Goal: Transaction & Acquisition: Purchase product/service

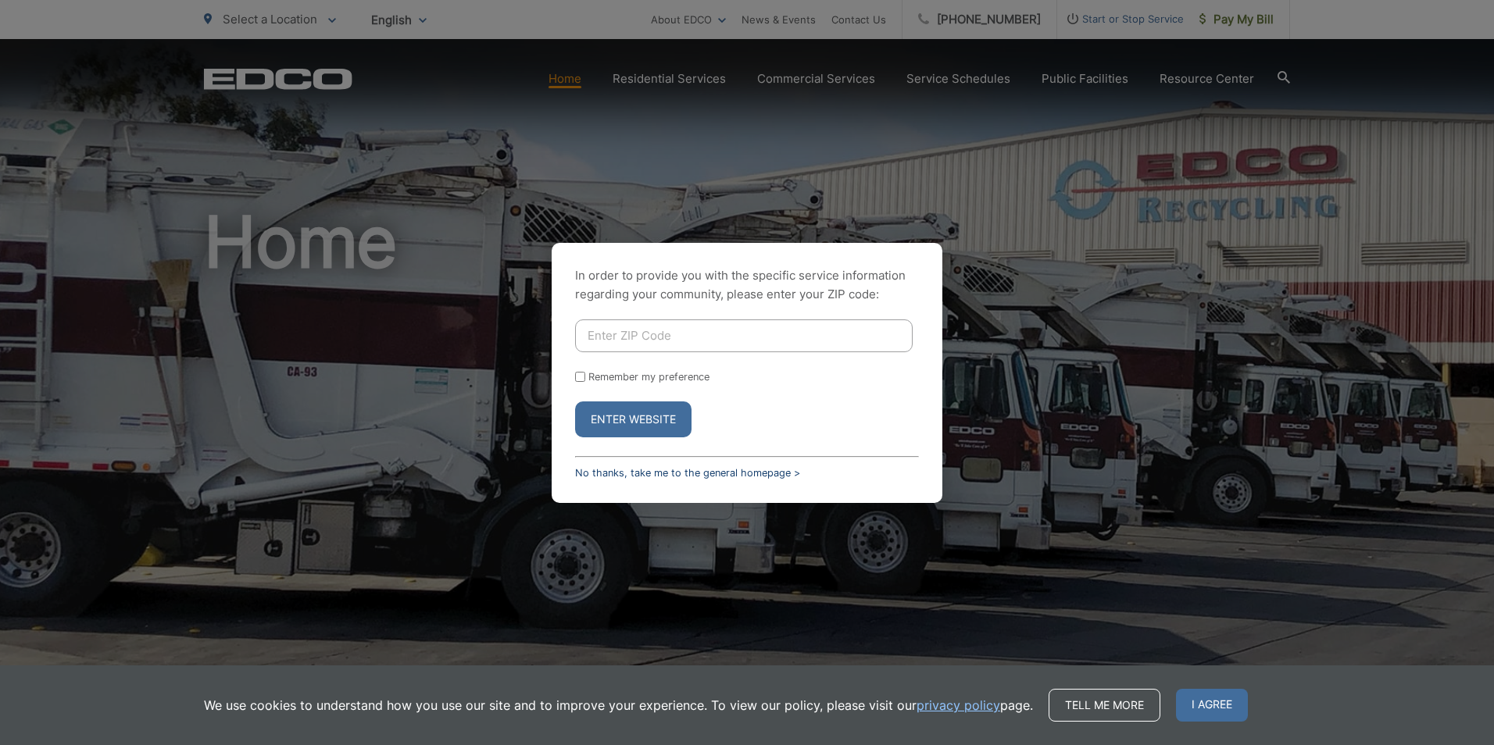
click at [625, 472] on link "No thanks, take me to the general homepage >" at bounding box center [687, 473] width 225 height 12
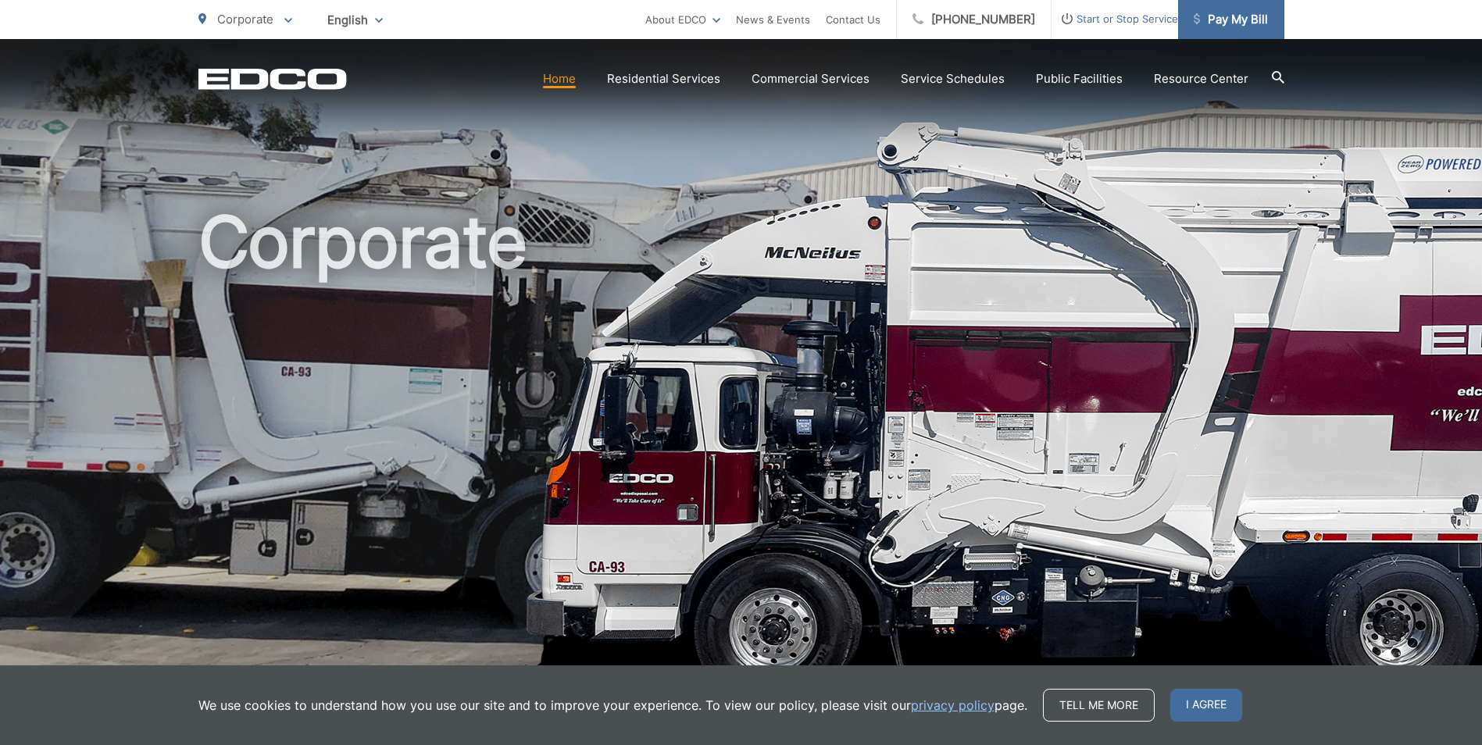
click at [1230, 18] on span "Pay My Bill" at bounding box center [1231, 19] width 74 height 19
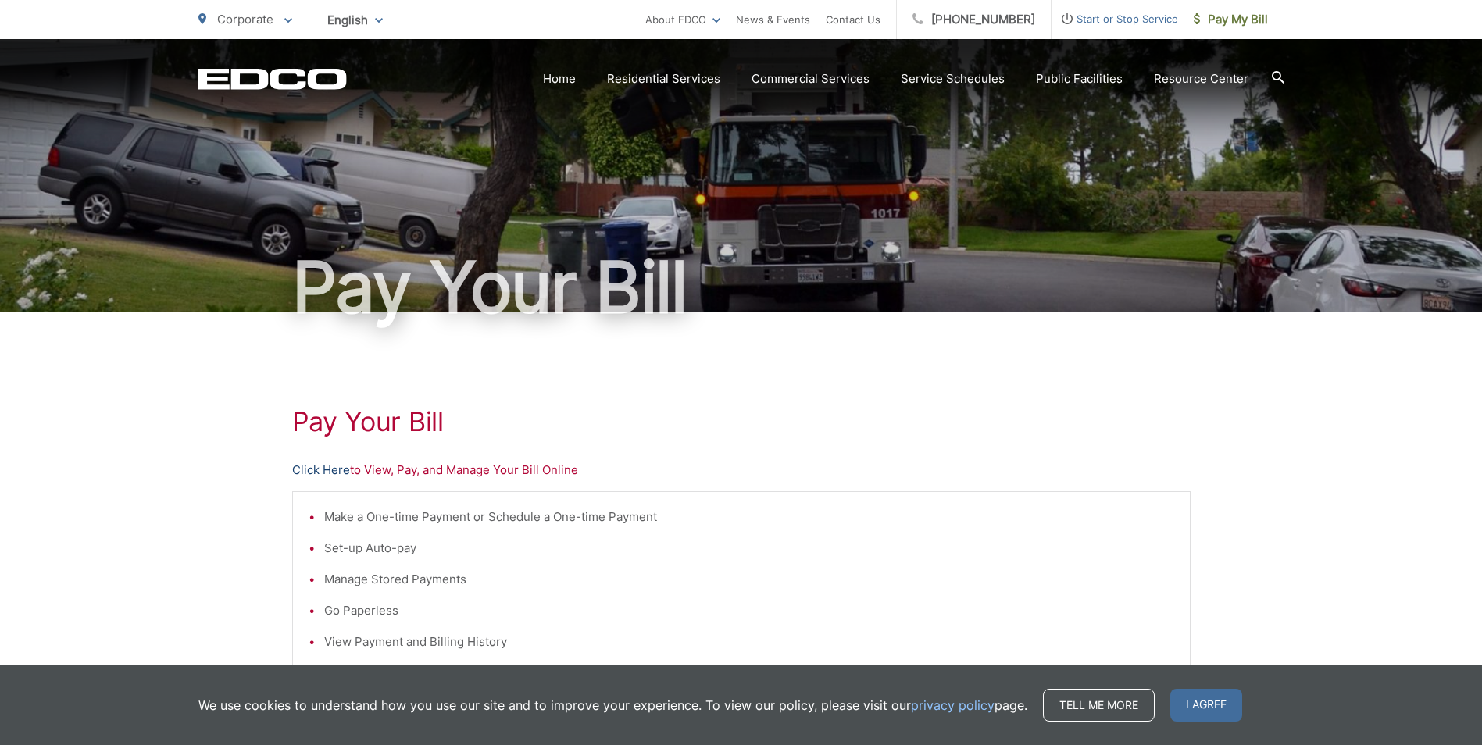
click at [304, 468] on link "Click Here" at bounding box center [321, 470] width 58 height 19
